Goal: Transaction & Acquisition: Book appointment/travel/reservation

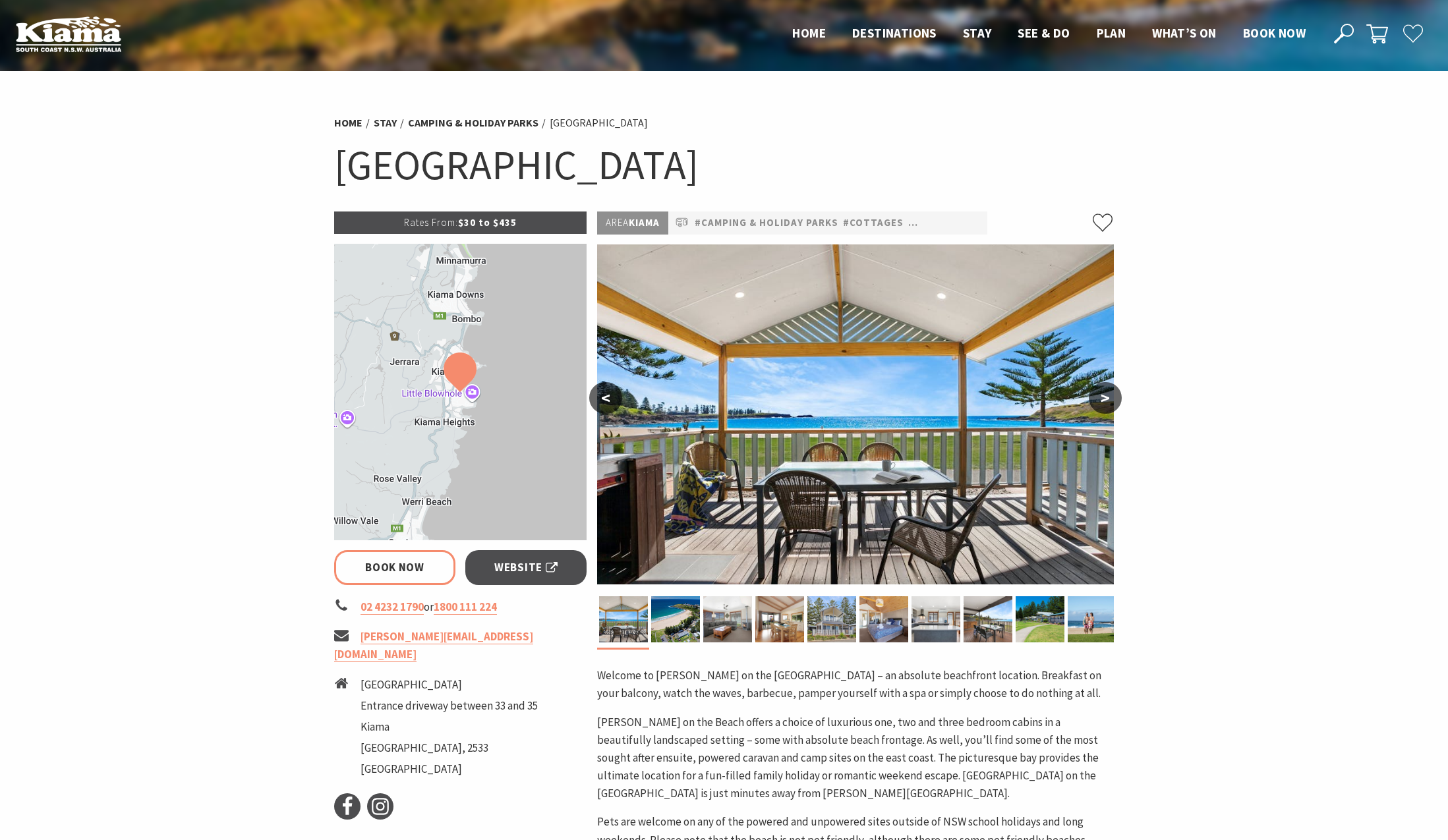
select select "3"
select select "2"
click at [384, 567] on link "Book Now" at bounding box center [395, 567] width 122 height 35
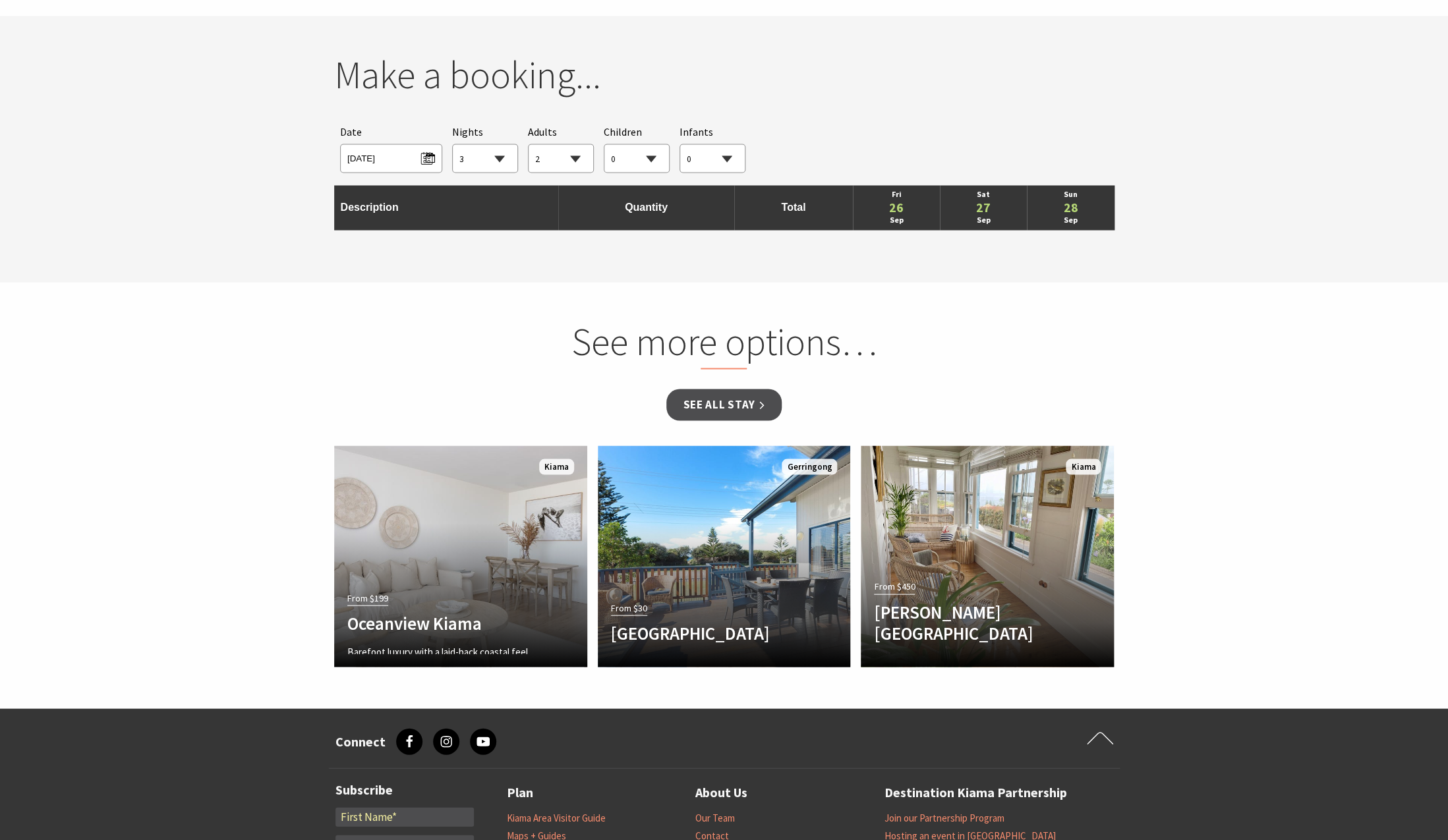
scroll to position [1203, 0]
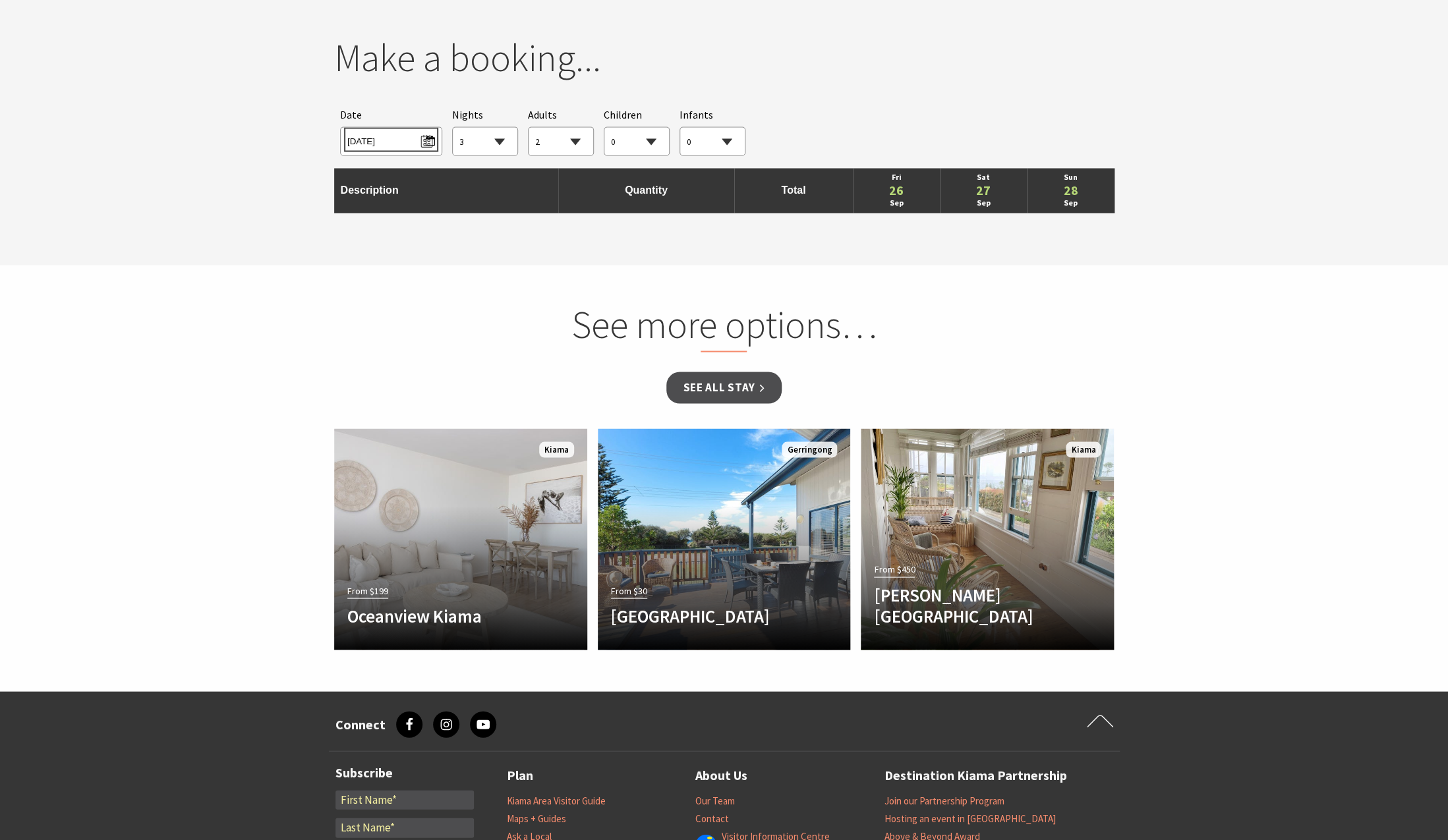
click at [422, 146] on span "[DATE]" at bounding box center [392, 139] width 88 height 18
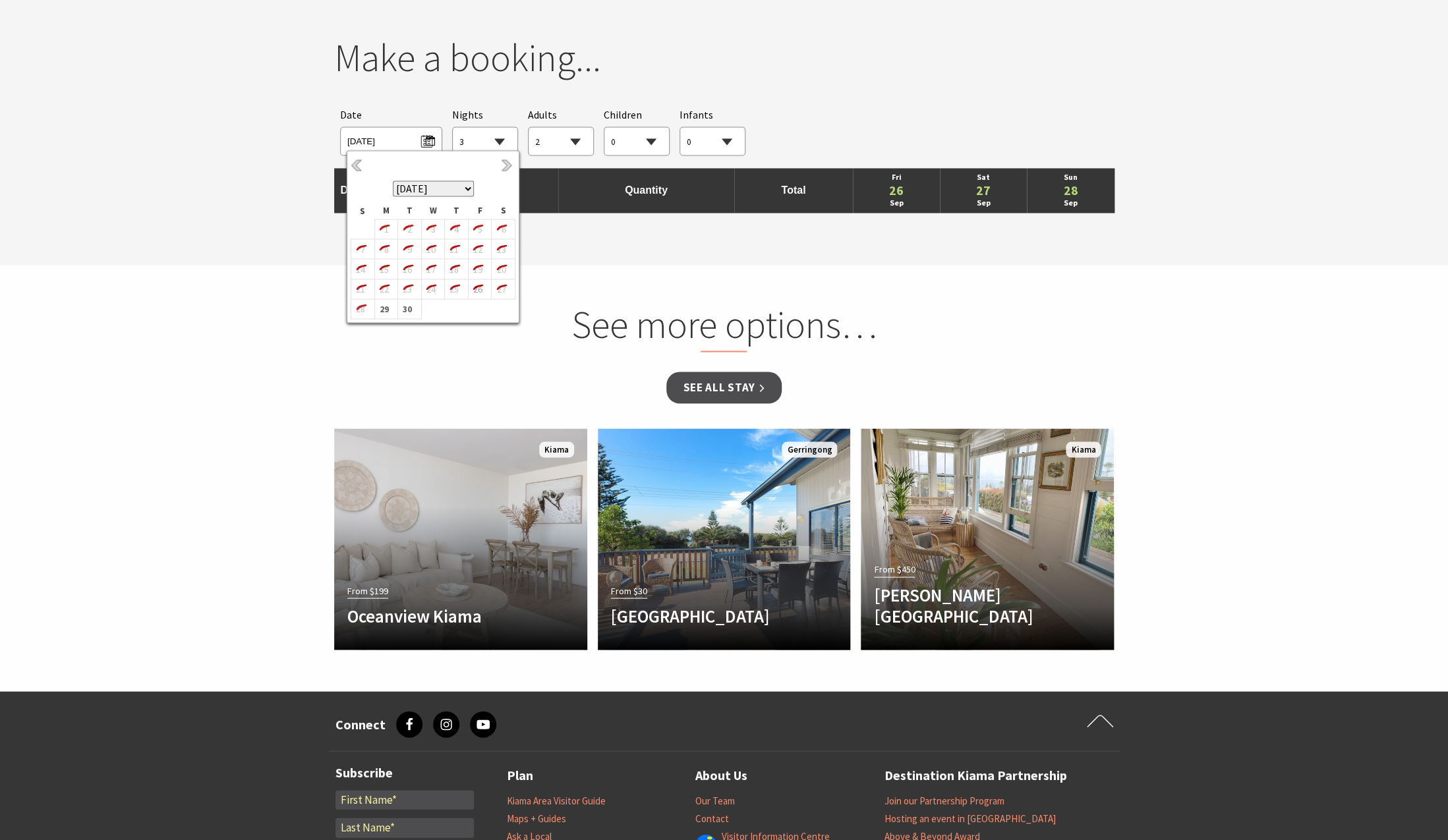
click at [186, 123] on section "You currently don't have any items in your cart Make a booking... Searching for…" at bounding box center [724, 131] width 1448 height 266
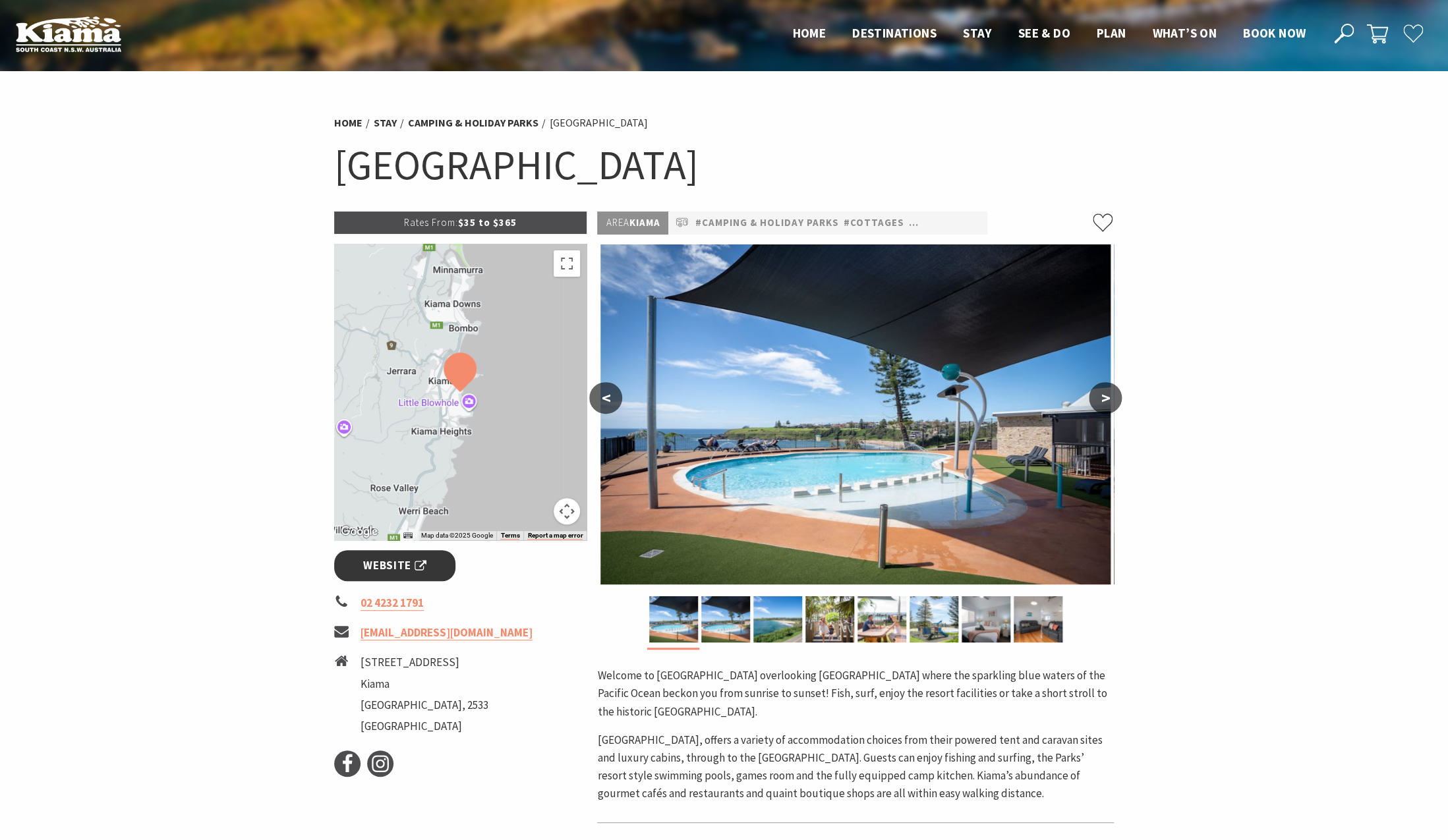
click at [365, 569] on span "Website" at bounding box center [395, 566] width 63 height 18
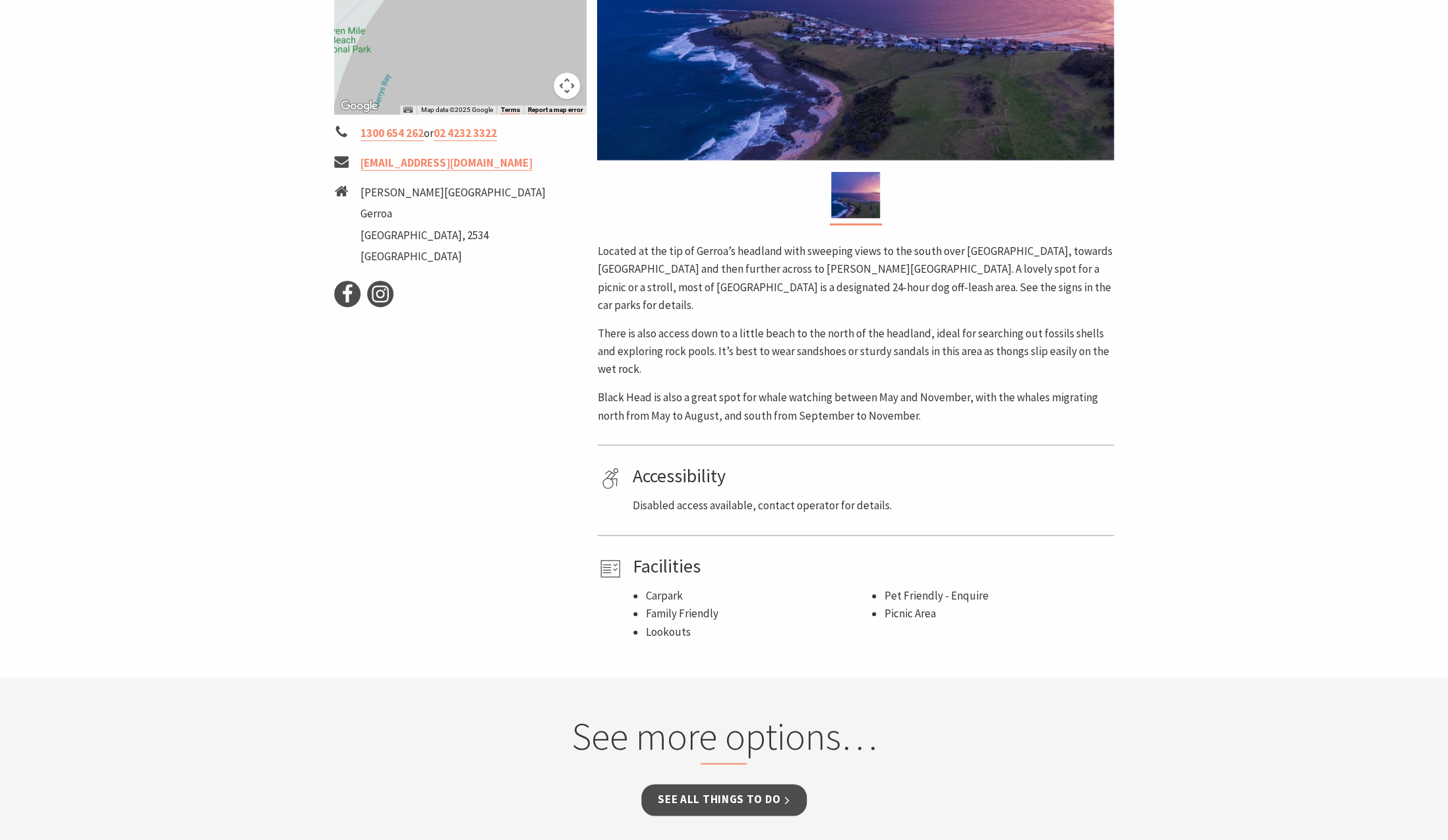
scroll to position [422, 0]
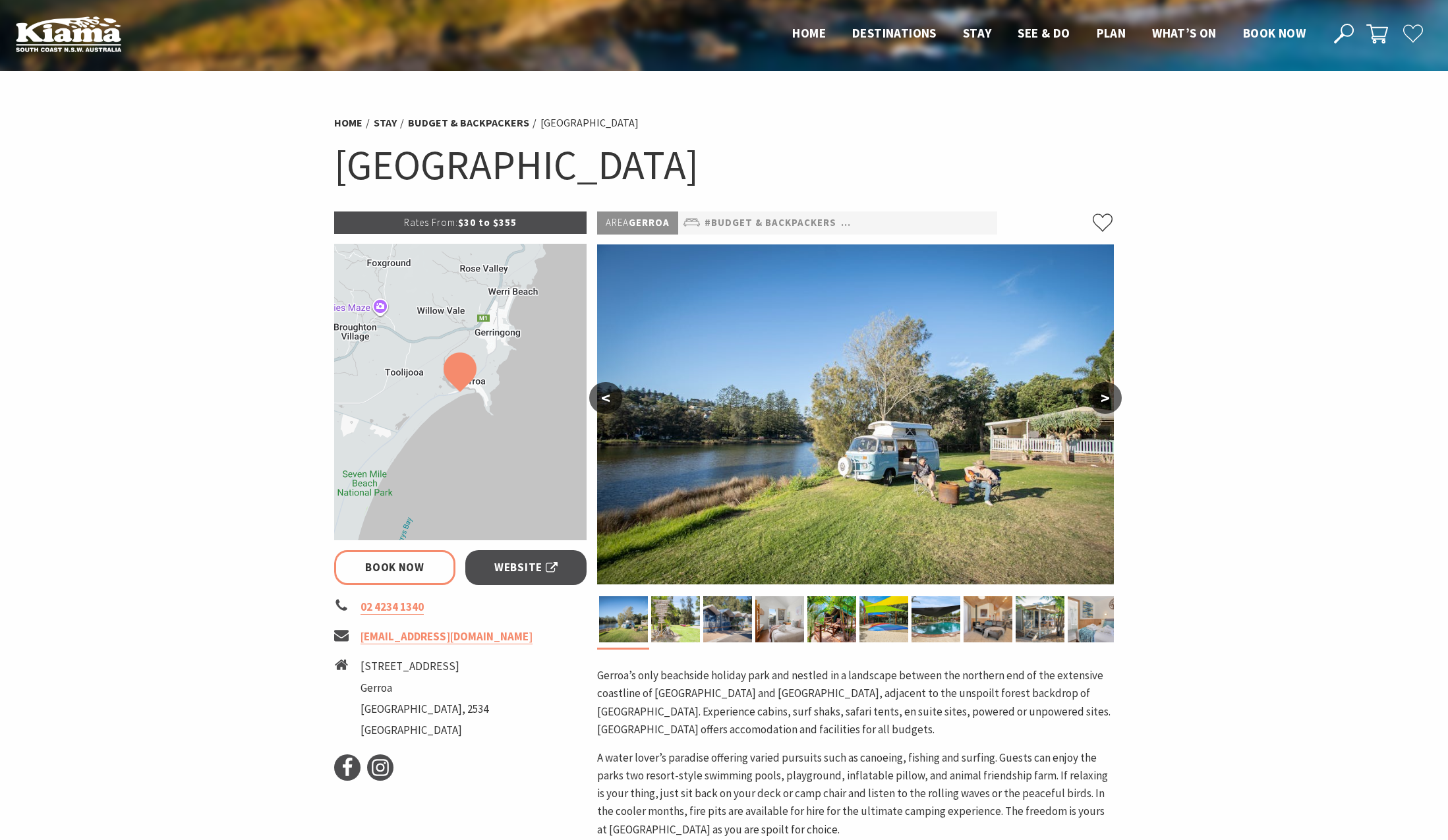
select select "3"
select select "2"
click at [370, 558] on link "Book Now" at bounding box center [395, 567] width 122 height 35
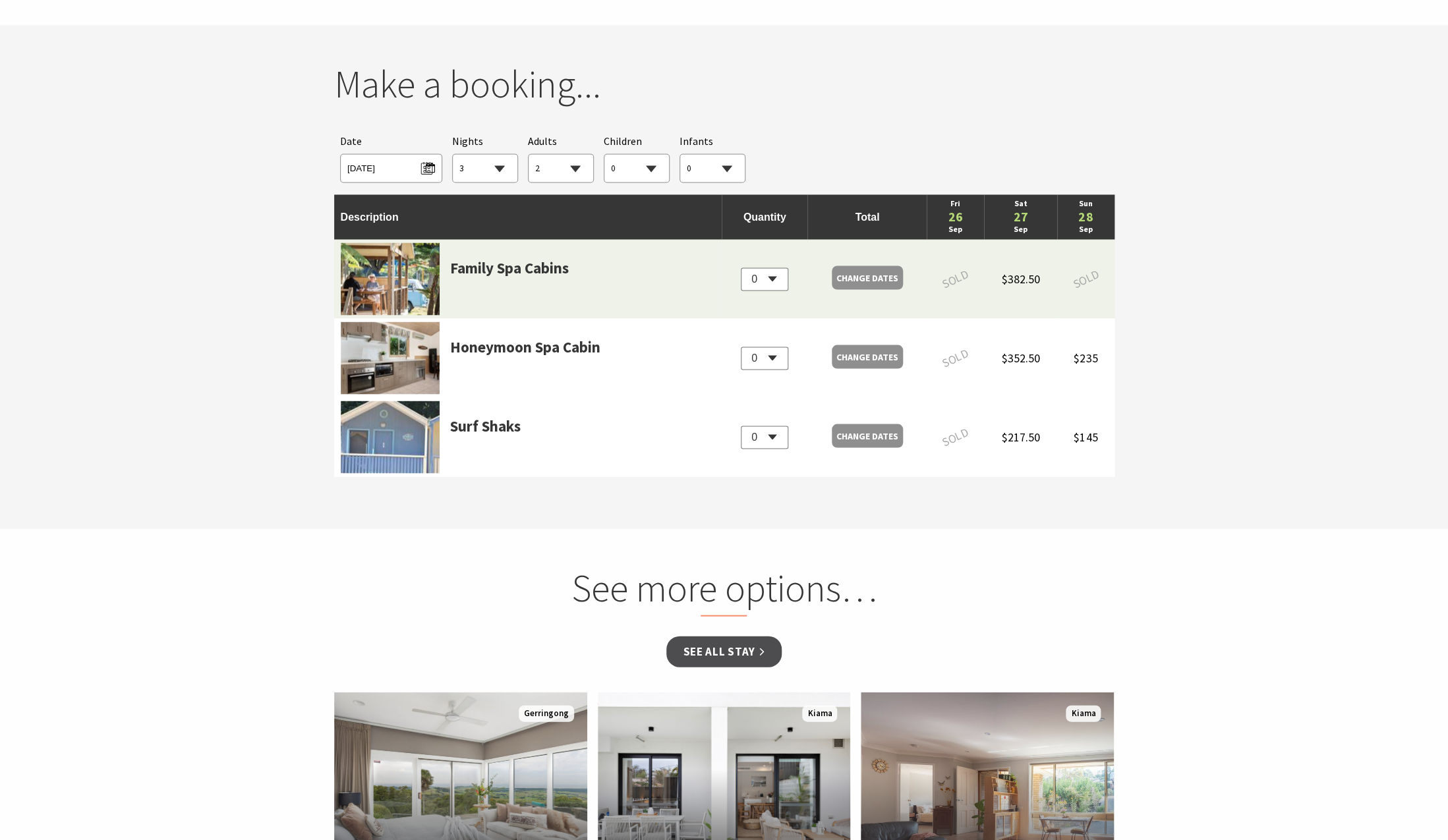
scroll to position [1238, 0]
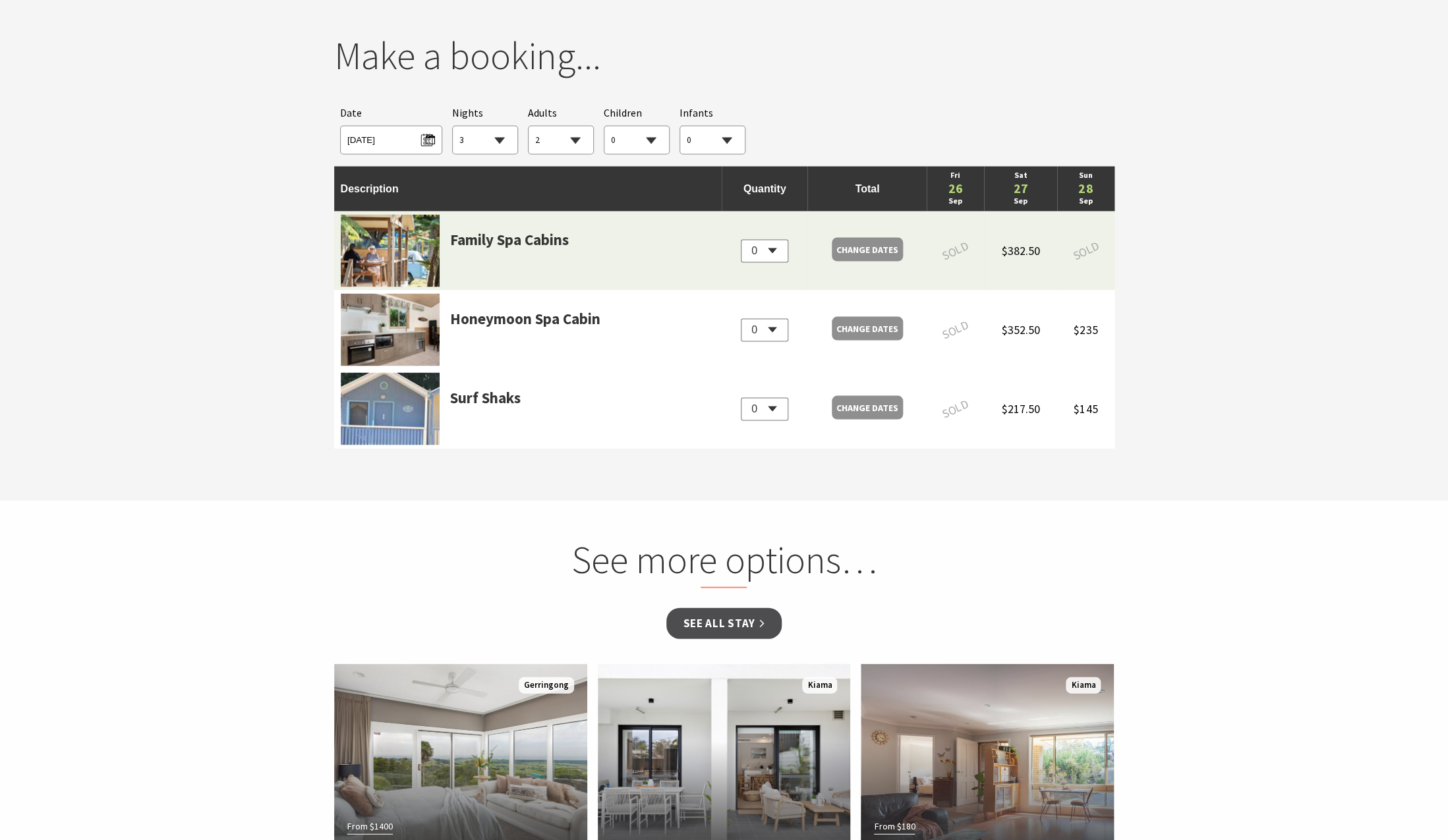
click at [1013, 188] on link "27" at bounding box center [1021, 188] width 60 height 13
drag, startPoint x: 1013, startPoint y: 413, endPoint x: 1064, endPoint y: 412, distance: 51.0
click at [1064, 412] on tr "Surf Shaks 0 Change Dates $580 SOLD $217.50 $145" at bounding box center [724, 408] width 781 height 79
click at [1064, 412] on td "$145" at bounding box center [1086, 408] width 57 height 79
click at [423, 147] on span "[DATE]" at bounding box center [392, 138] width 88 height 18
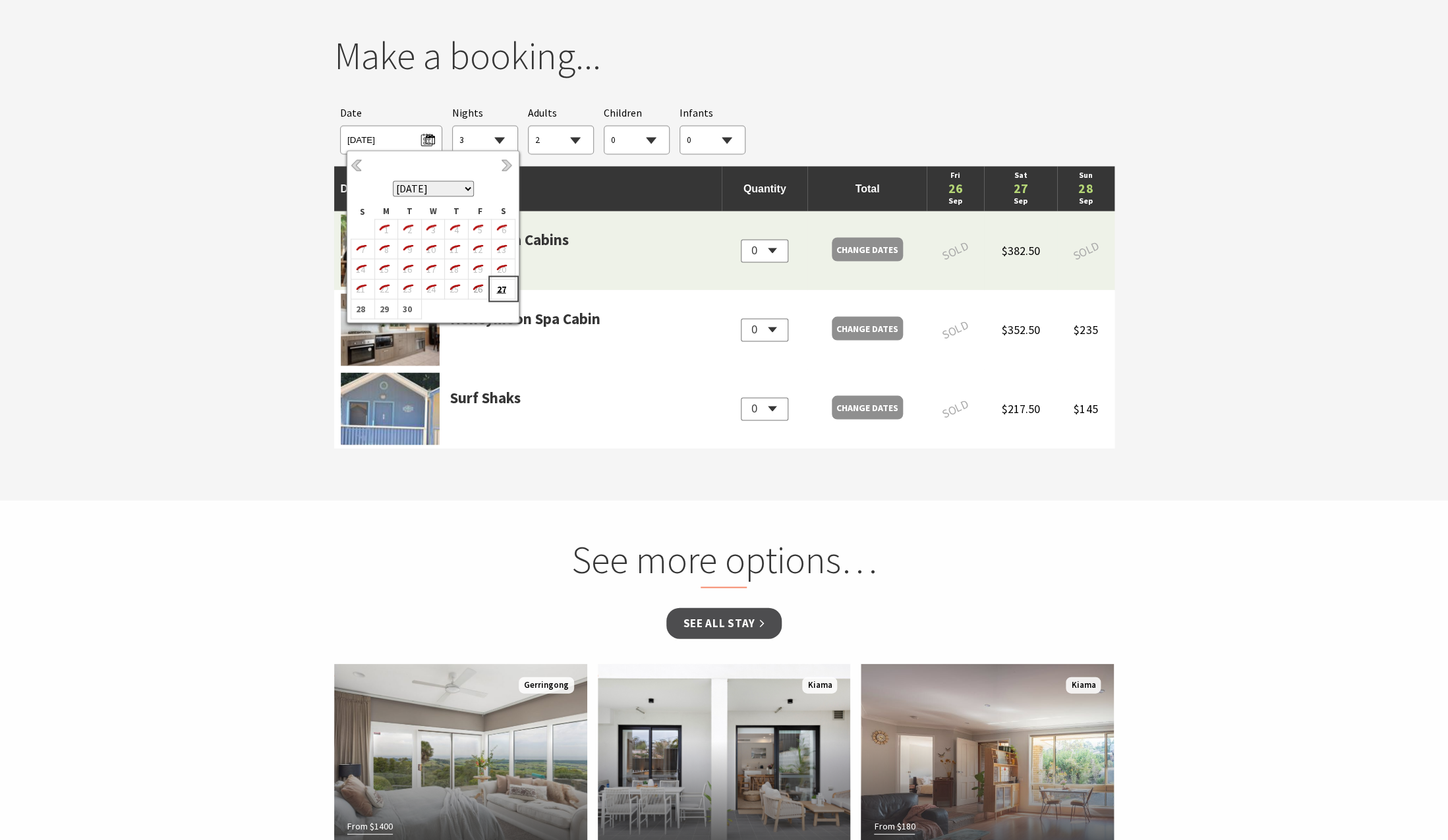
click at [501, 289] on b "27" at bounding box center [500, 288] width 17 height 17
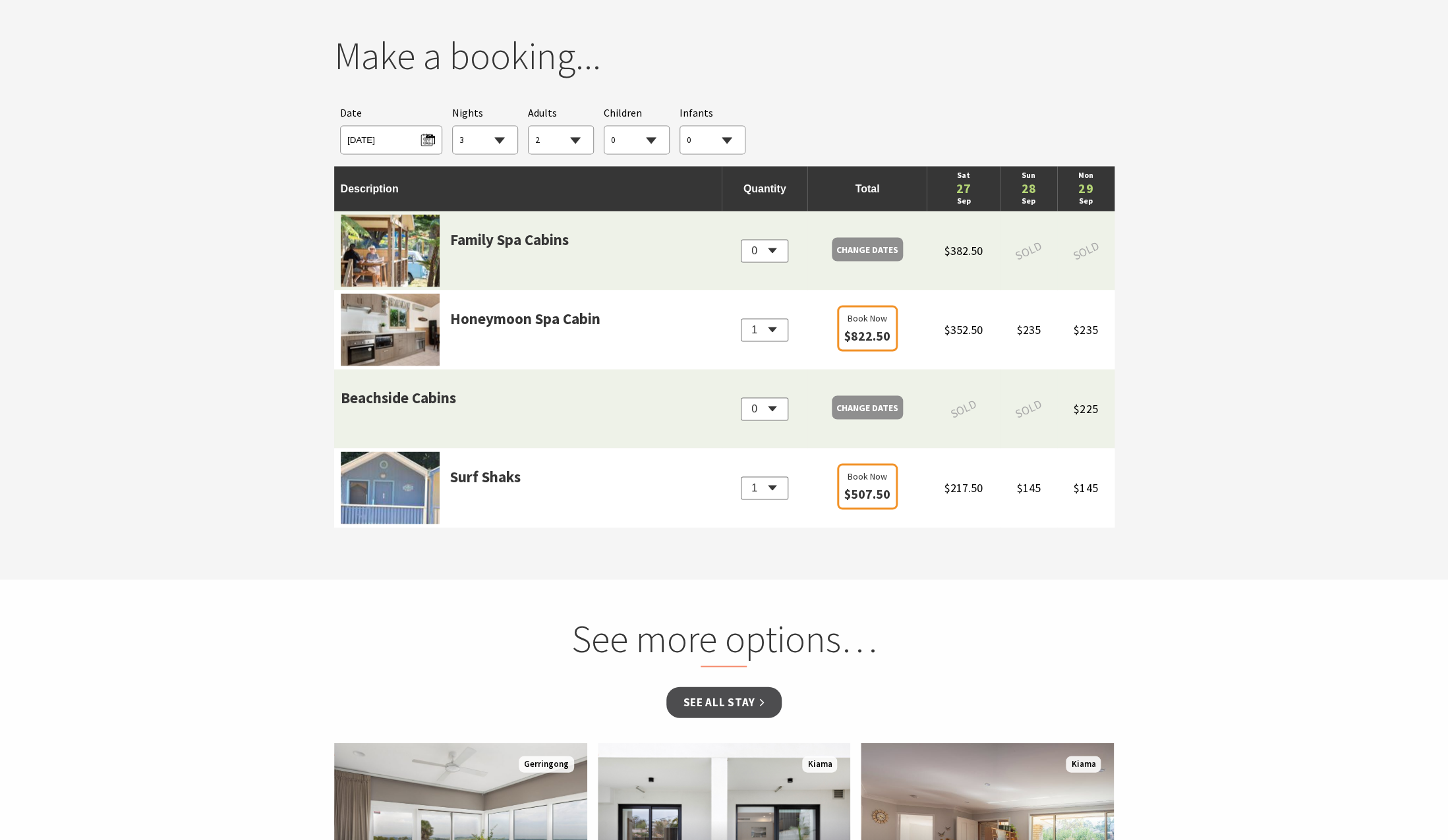
select select "1"
click option "1" at bounding box center [0, 0] width 0 height 0
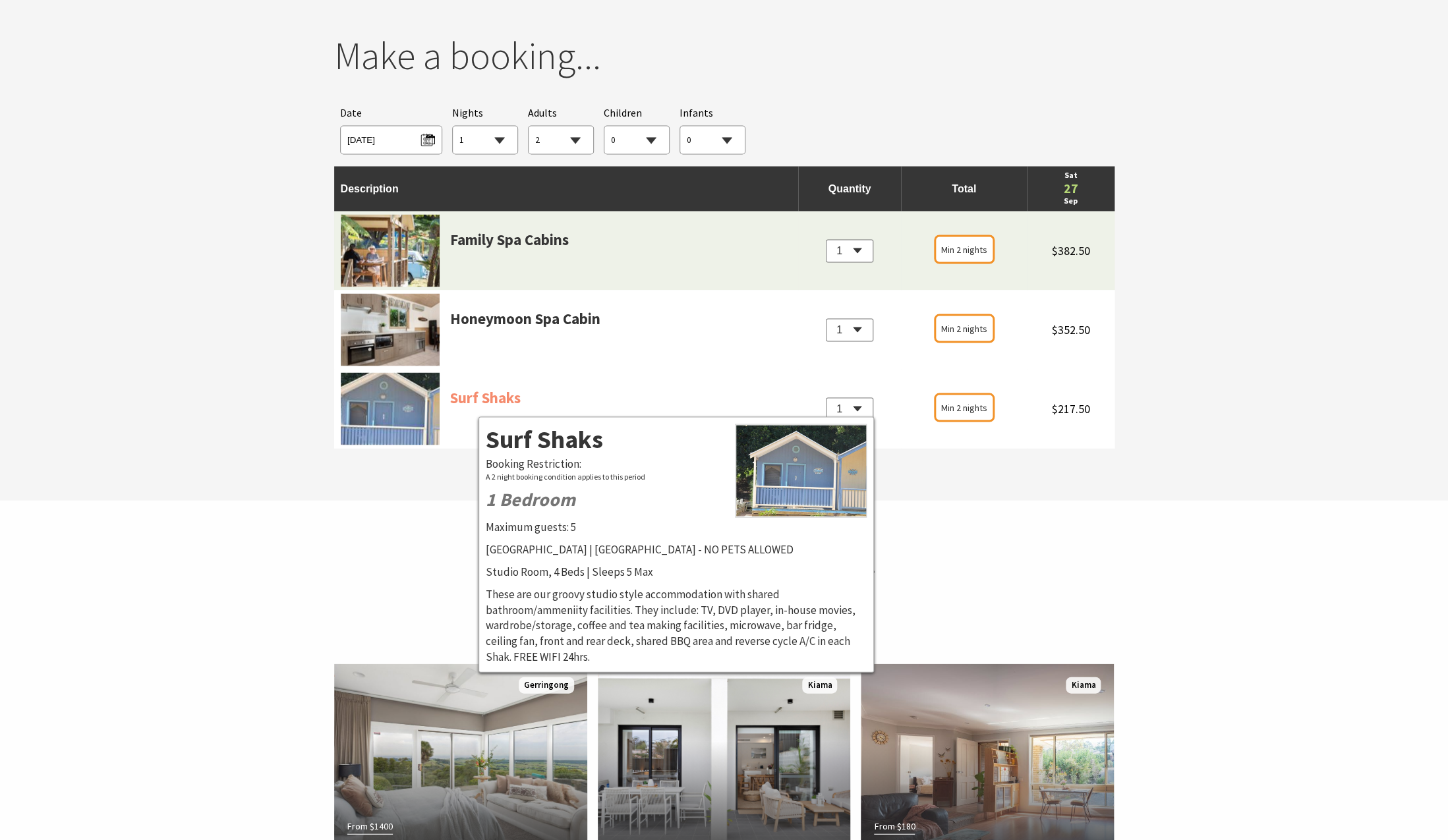
click at [479, 407] on link "Surf Shaks" at bounding box center [485, 415] width 71 height 59
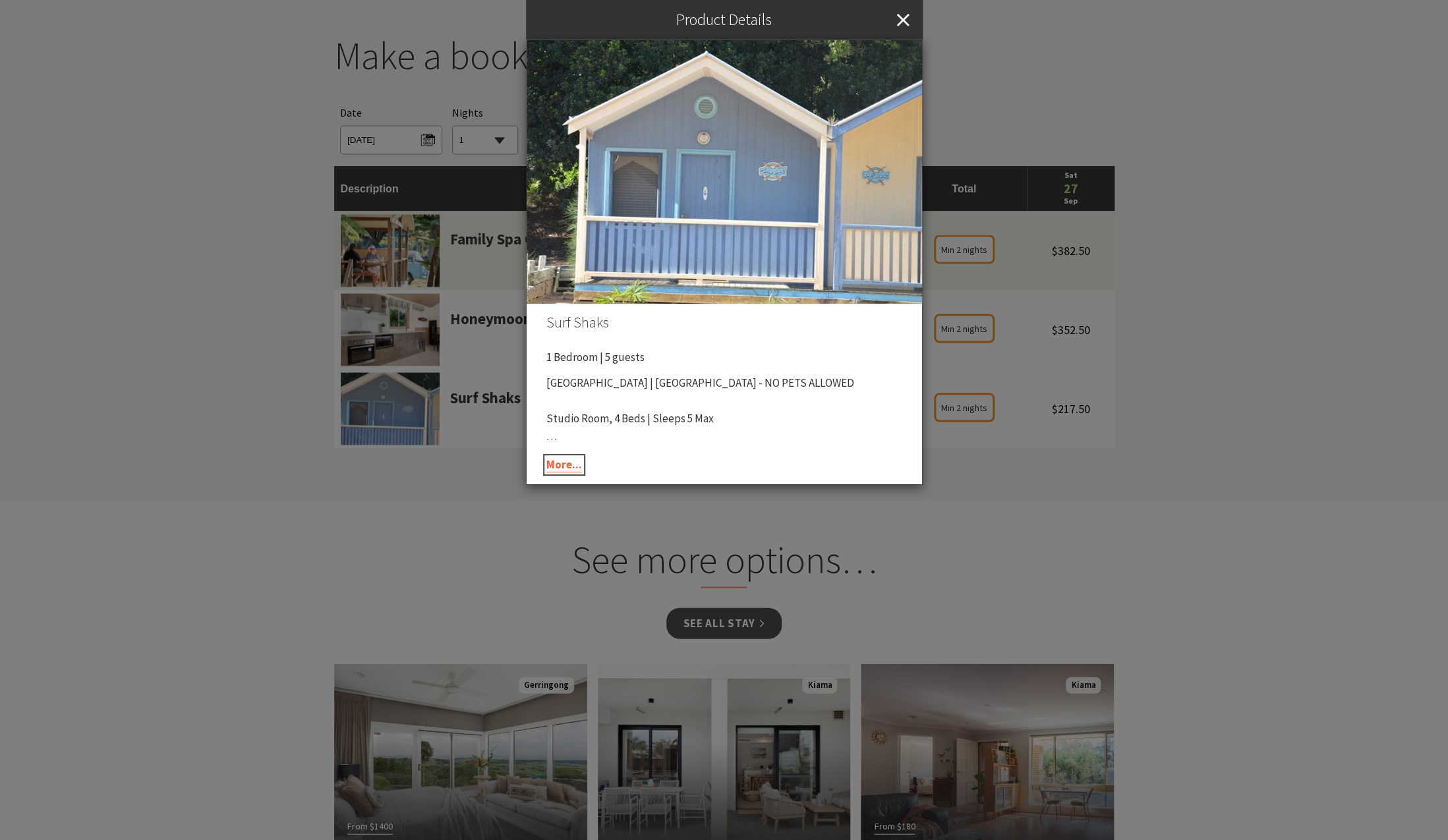
click at [562, 466] on link "More..." at bounding box center [564, 465] width 36 height 15
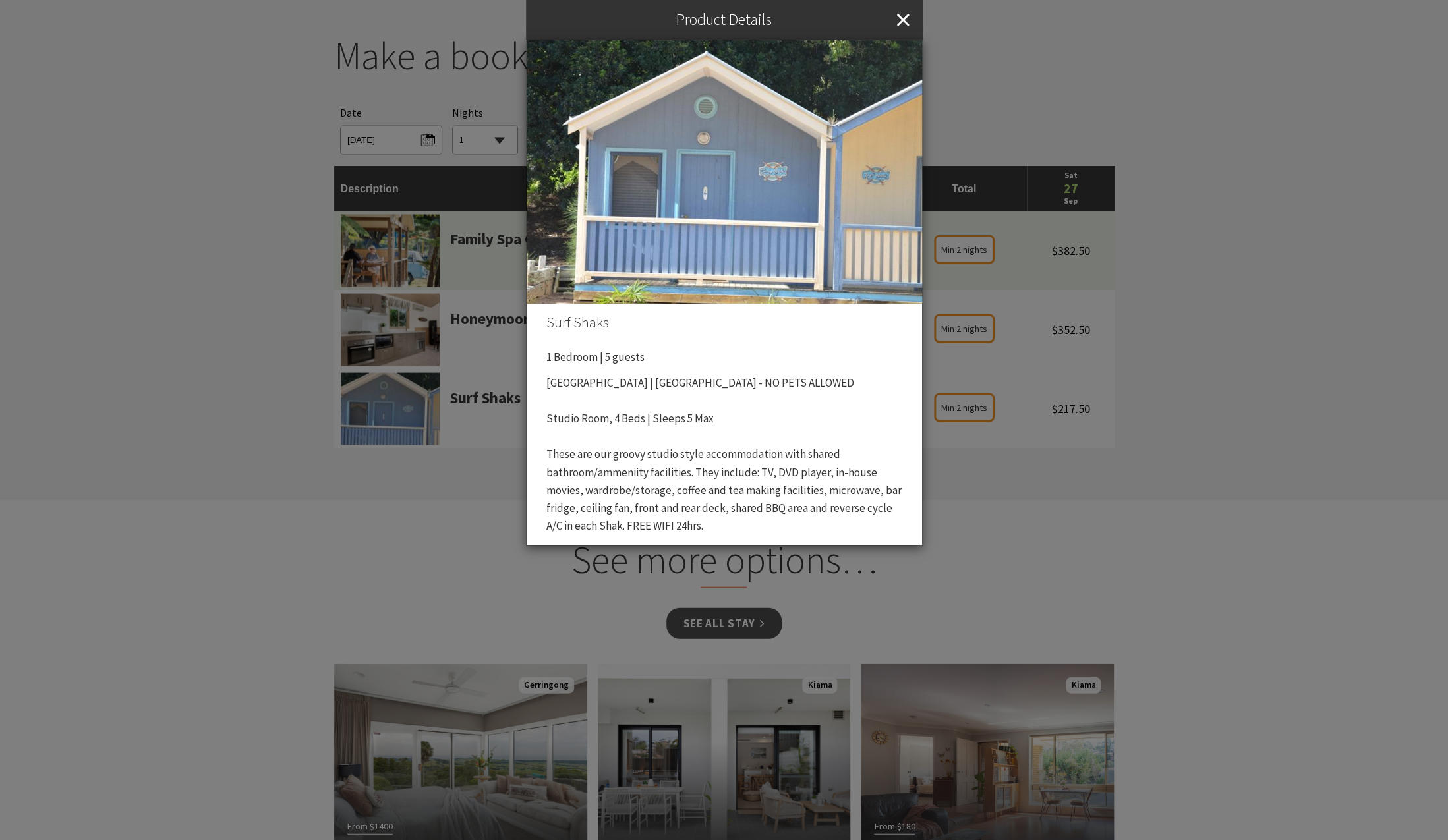
click at [324, 533] on div "Product Details Surf Shaks 1 Bedroom | 5 guests Seven Mile Beach Holiday Park |…" at bounding box center [724, 420] width 1448 height 840
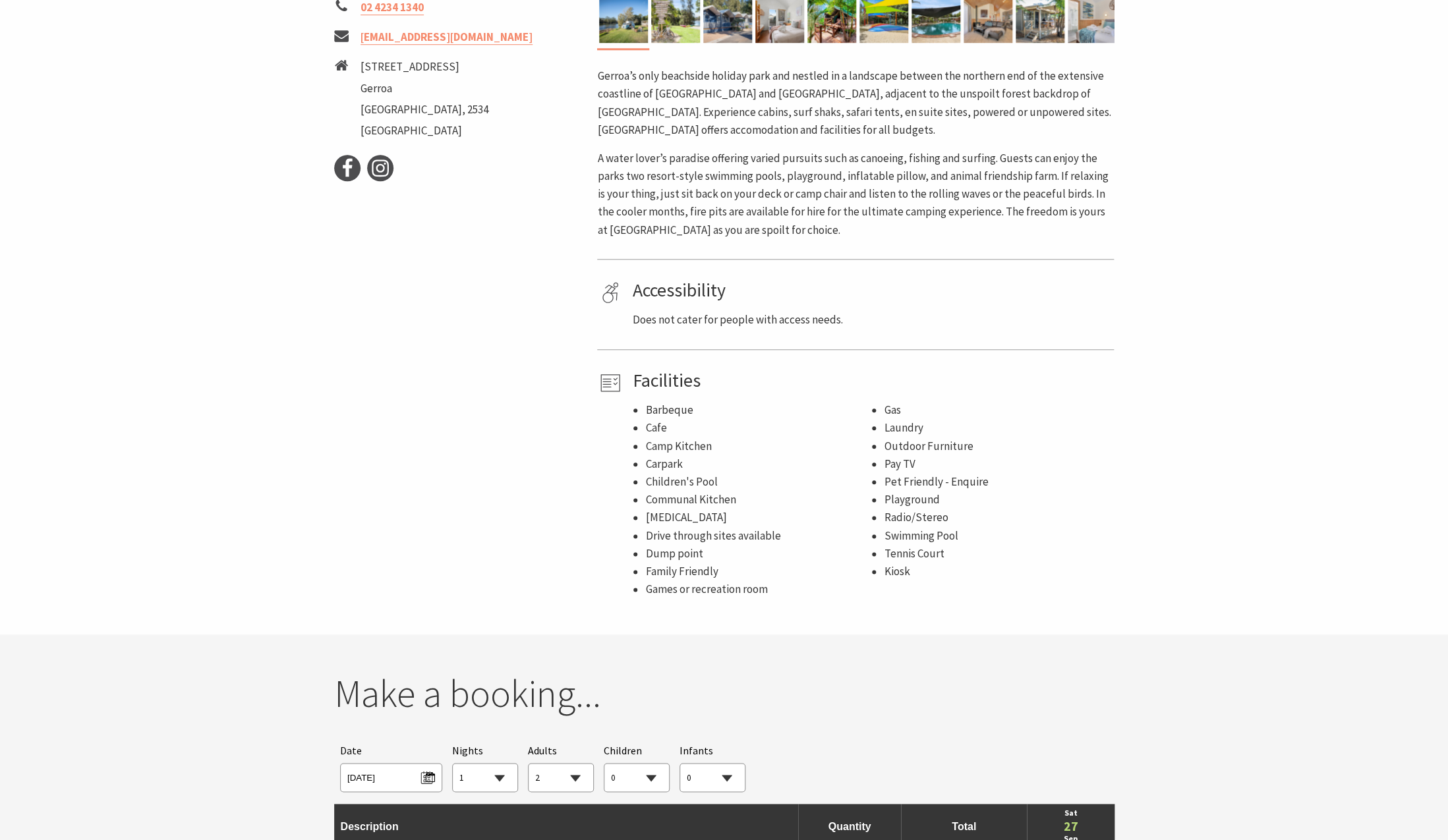
scroll to position [394, 0]
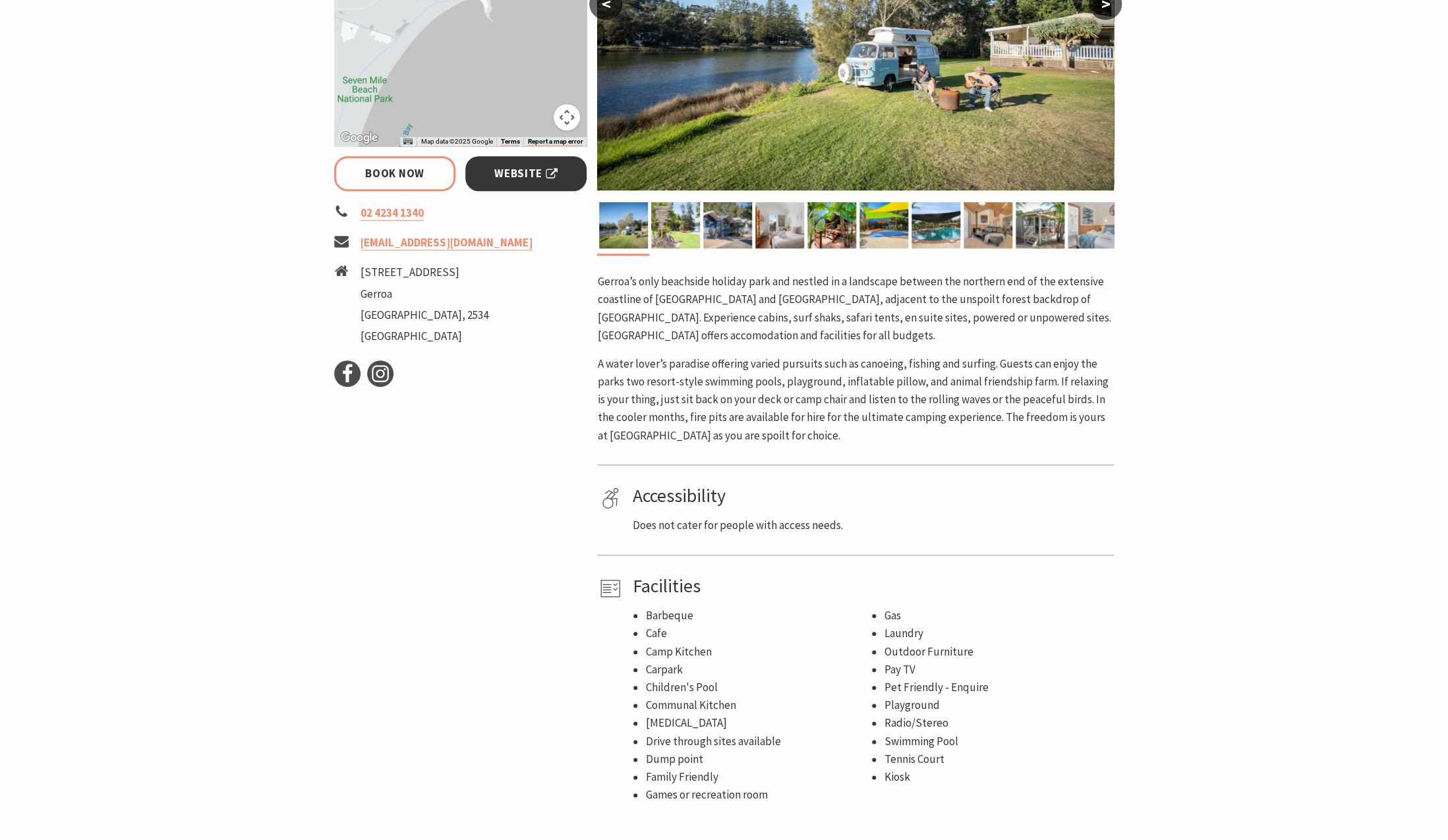
click at [520, 175] on span "Website" at bounding box center [526, 173] width 63 height 18
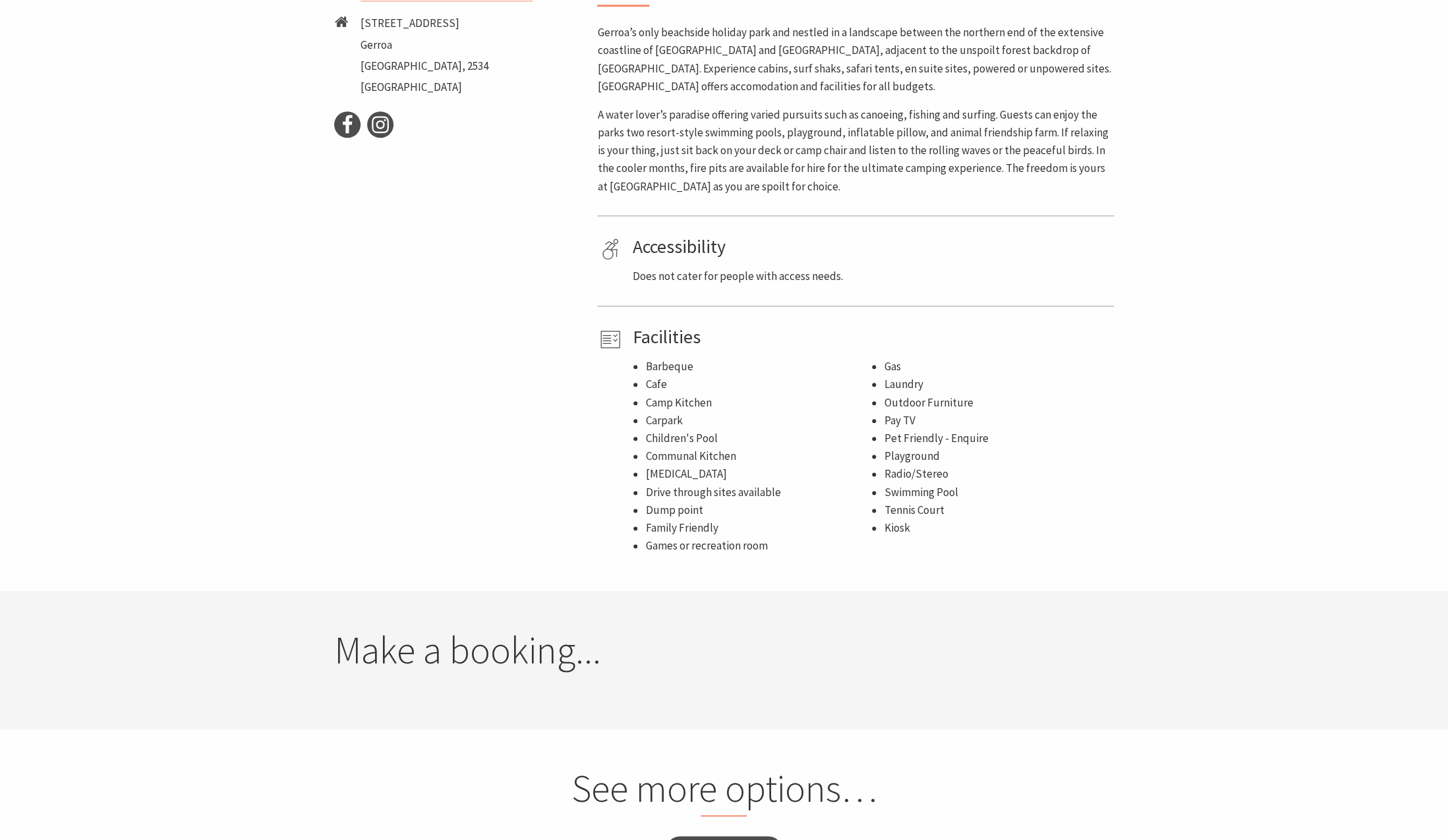
select select "2"
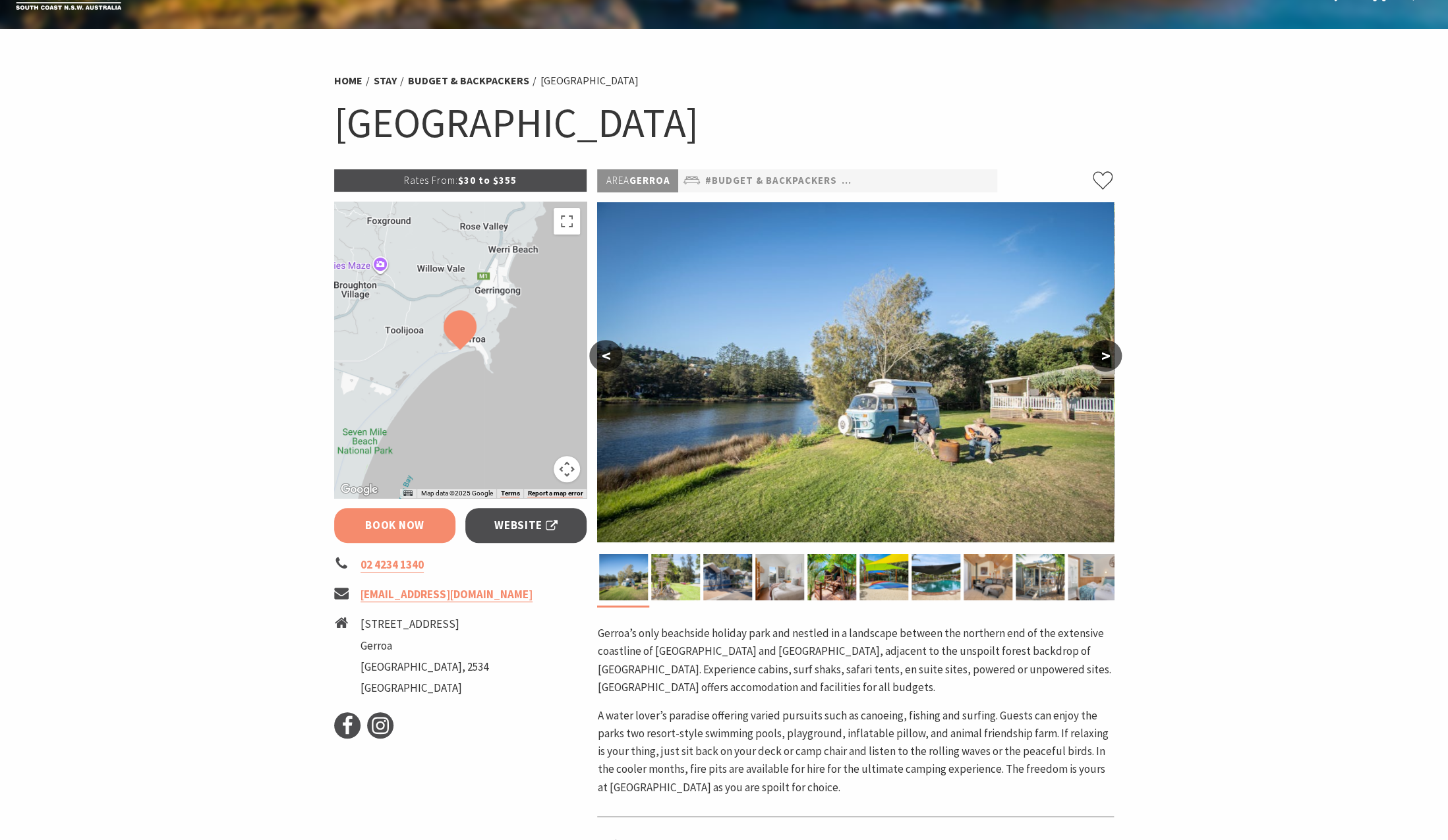
click at [424, 532] on link "Book Now" at bounding box center [395, 525] width 122 height 35
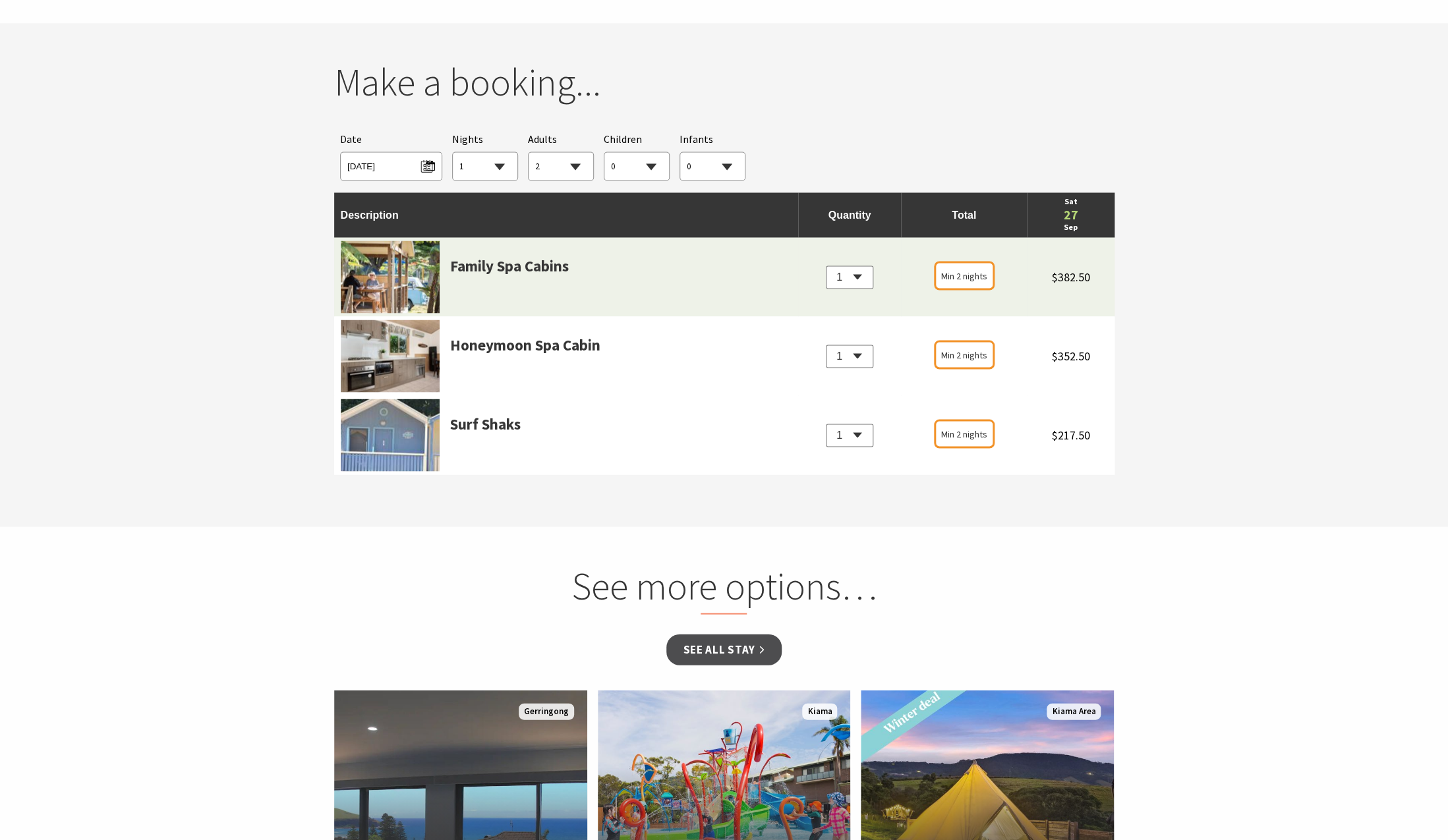
scroll to position [1238, 0]
